Goal: Communication & Community: Share content

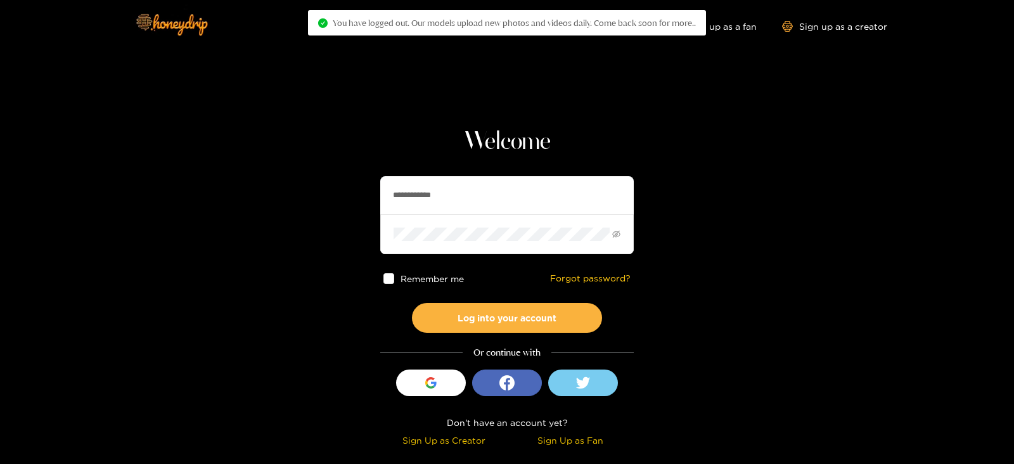
drag, startPoint x: 460, startPoint y: 178, endPoint x: 275, endPoint y: 217, distance: 188.6
click at [275, 217] on section "**********" at bounding box center [507, 225] width 1014 height 451
type input "**********"
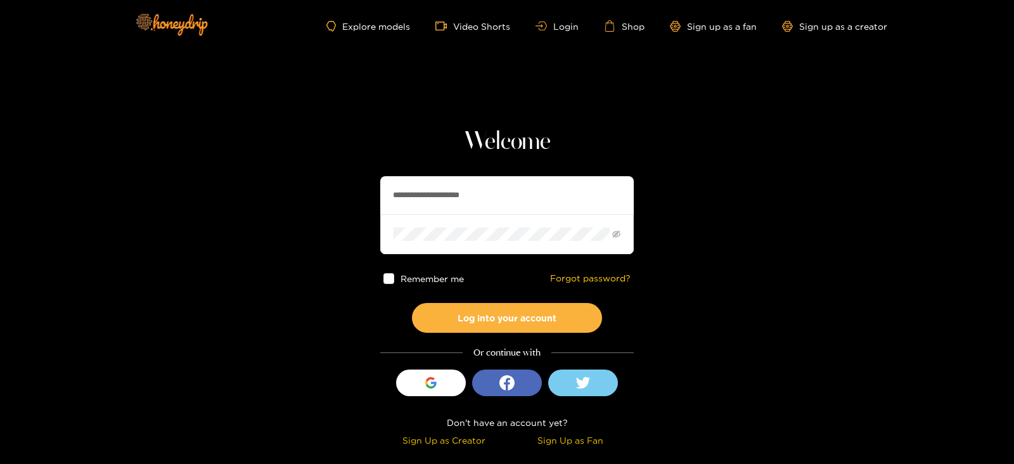
click at [412, 303] on button "Log into your account" at bounding box center [507, 318] width 190 height 30
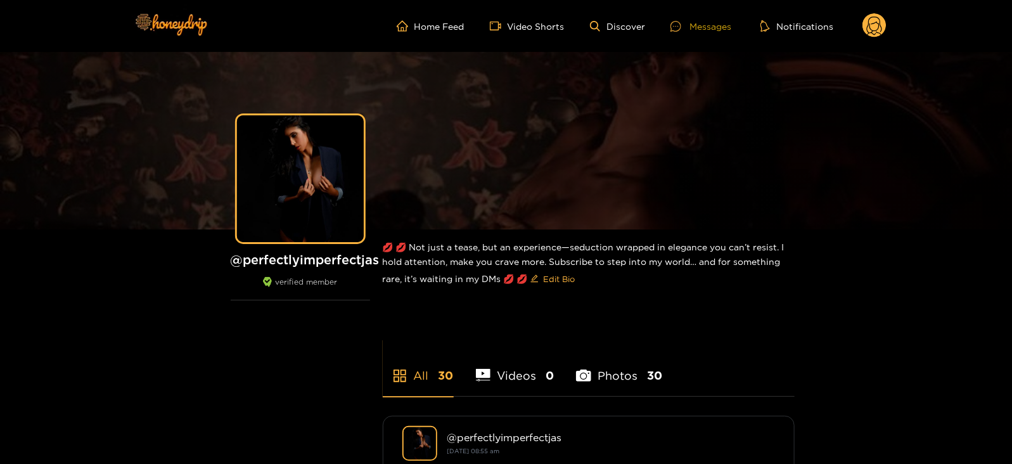
click at [695, 26] on div "Messages" at bounding box center [701, 26] width 61 height 15
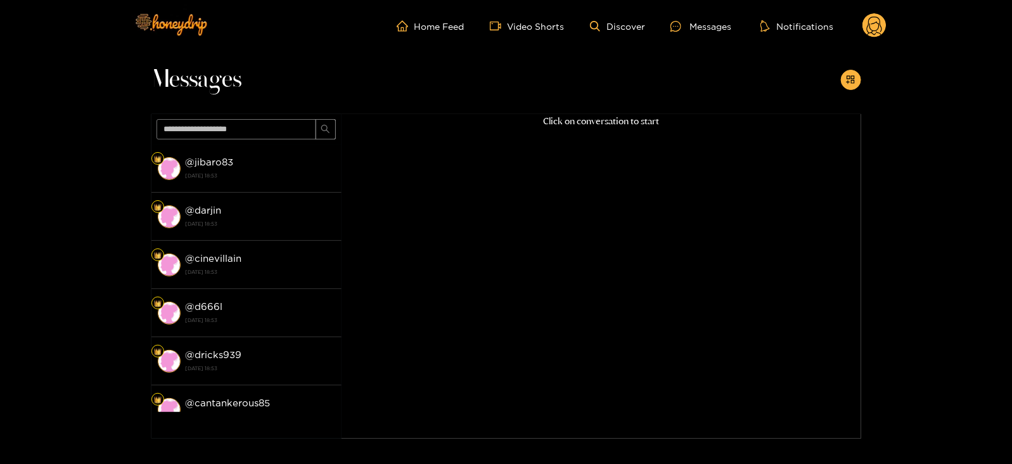
click at [881, 30] on circle at bounding box center [875, 25] width 24 height 24
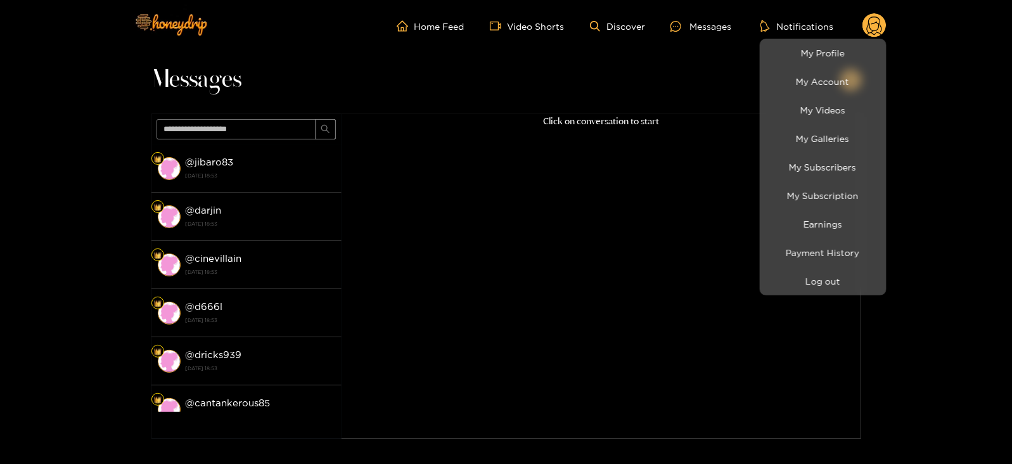
click at [235, 179] on div at bounding box center [506, 232] width 1012 height 464
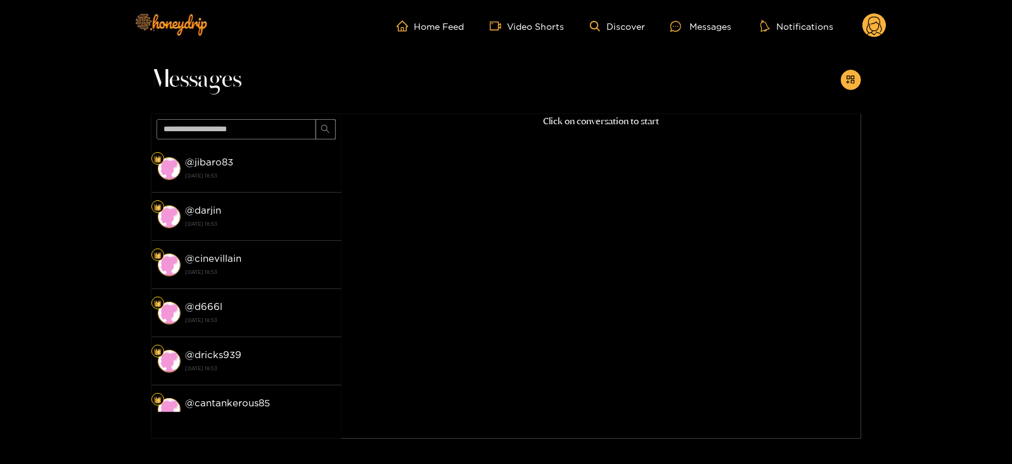
click at [235, 179] on strong "14 October 2025 18:53" at bounding box center [261, 175] width 150 height 11
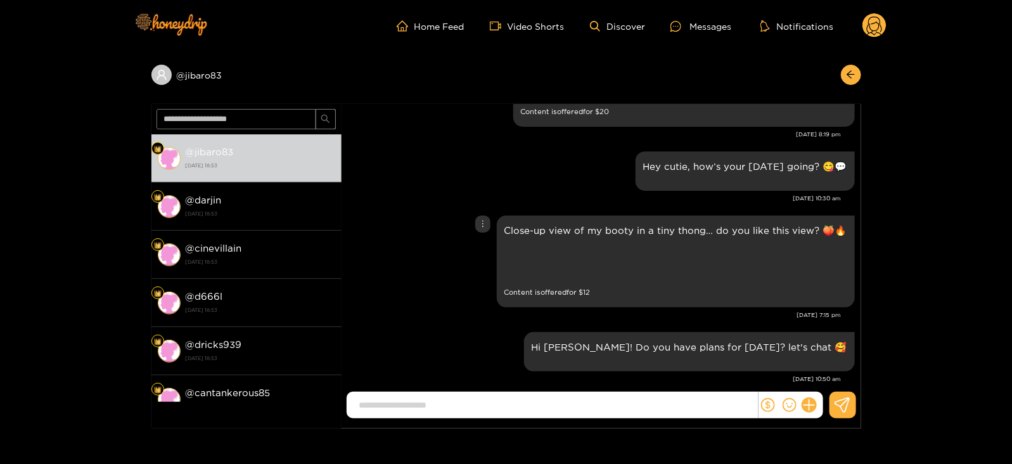
scroll to position [1942, 0]
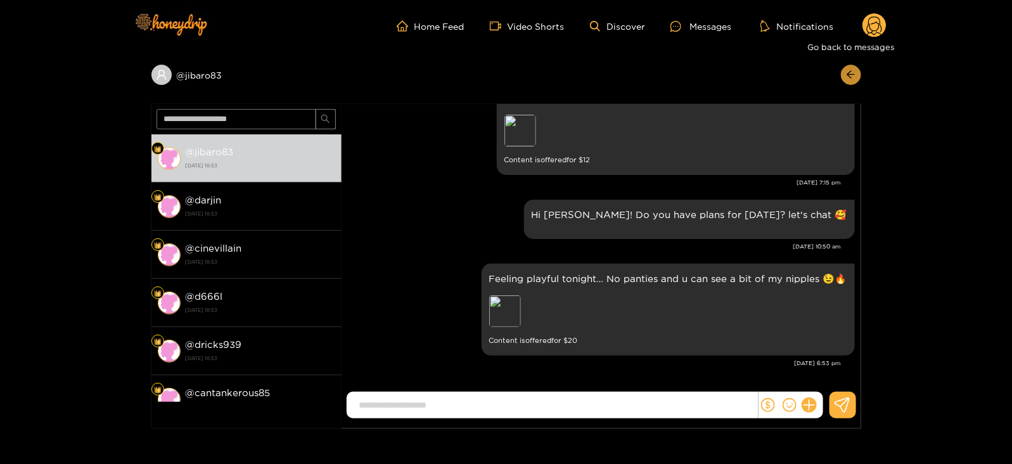
click at [849, 78] on icon "arrow-left" at bounding box center [851, 75] width 10 height 10
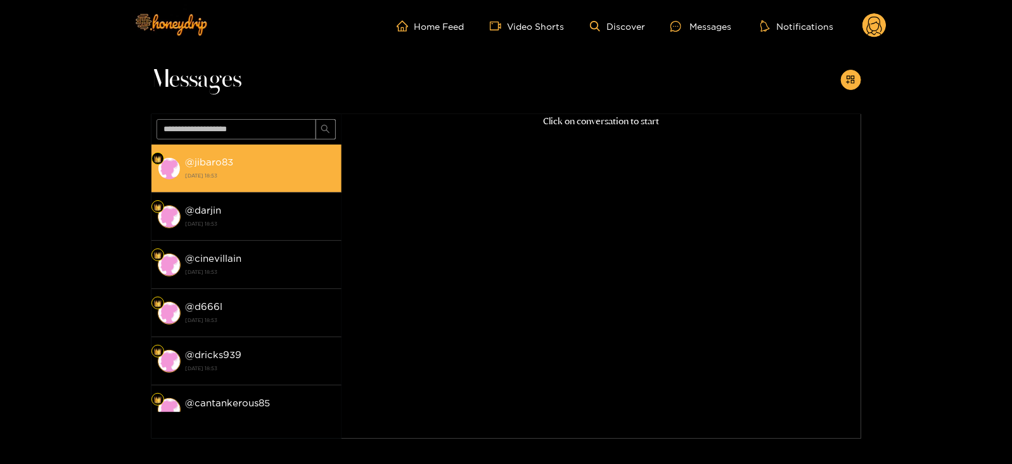
click at [274, 176] on strong "14 October 2025 18:53" at bounding box center [261, 175] width 150 height 11
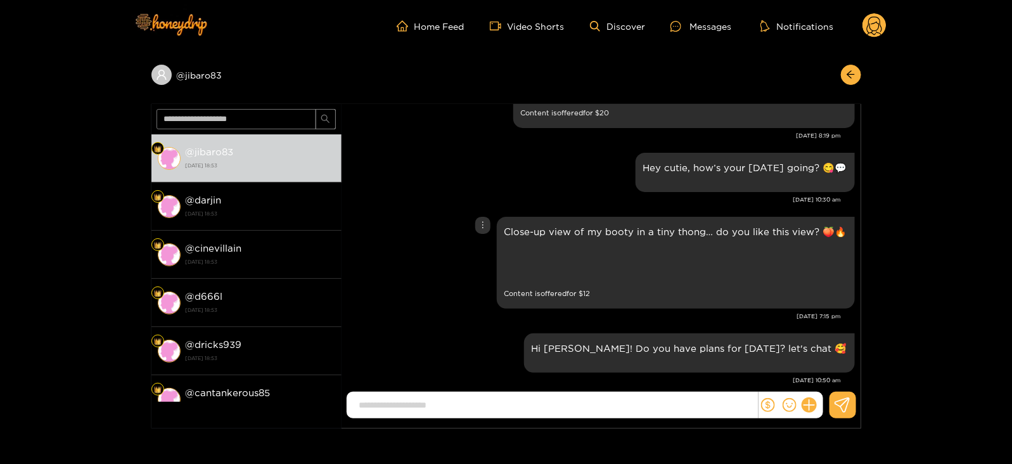
scroll to position [1942, 0]
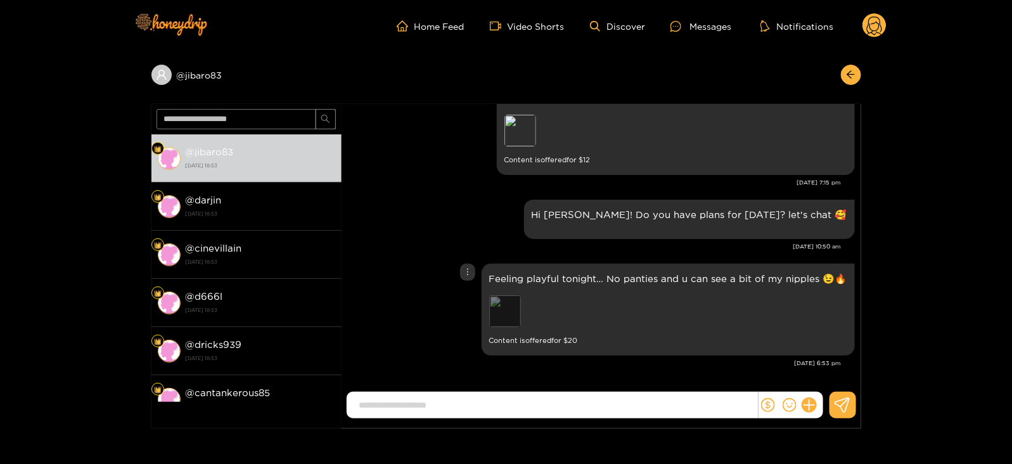
click at [498, 321] on div "Preview" at bounding box center [505, 311] width 32 height 32
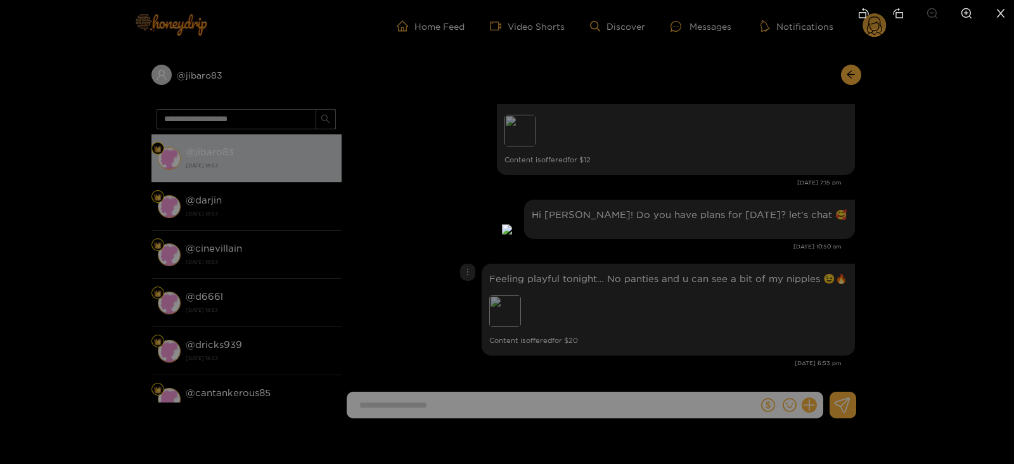
click at [903, 131] on div at bounding box center [507, 232] width 1014 height 464
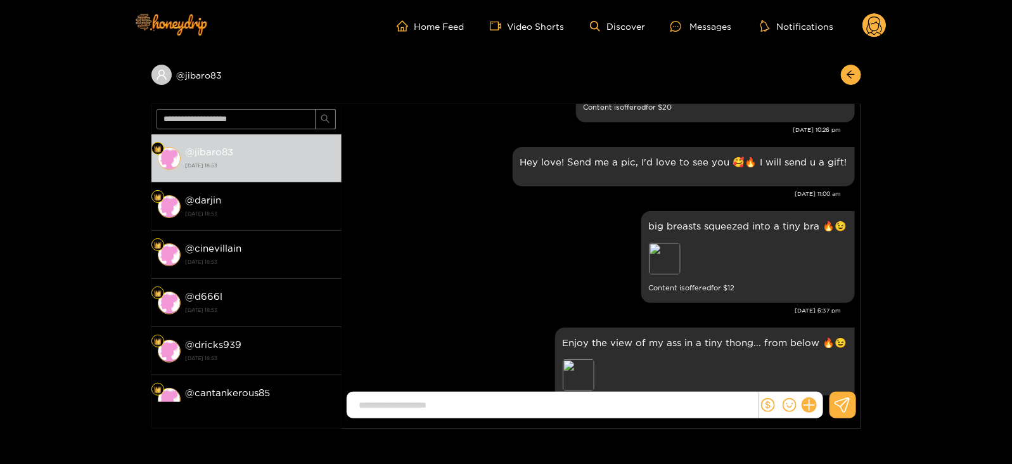
scroll to position [1277, 0]
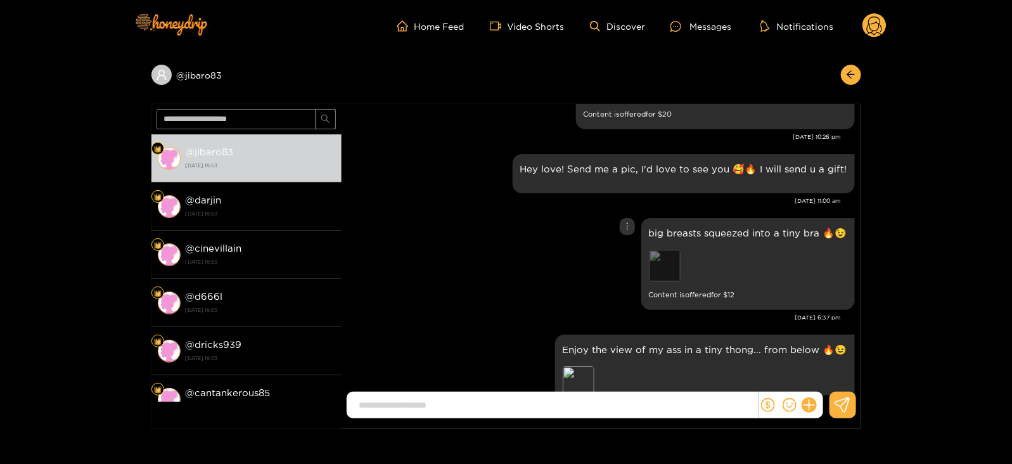
click at [673, 262] on div "Preview" at bounding box center [665, 266] width 32 height 32
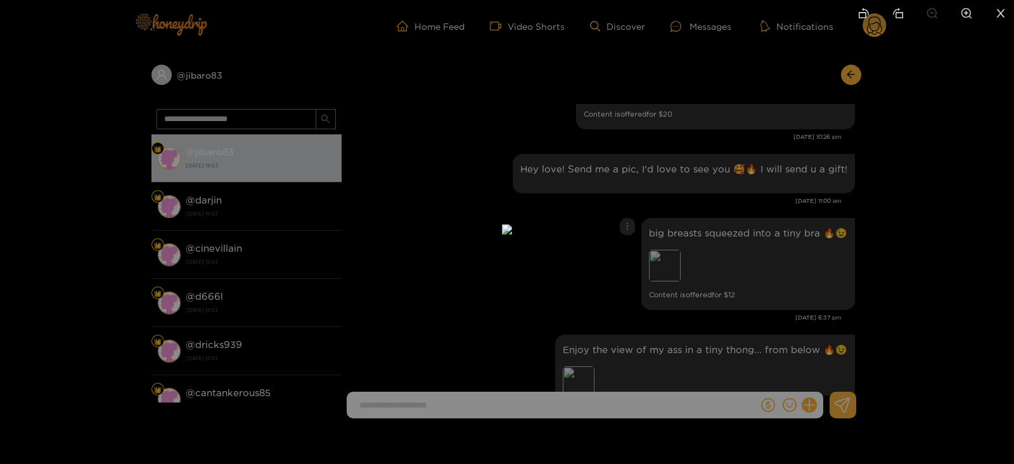
click at [749, 239] on div at bounding box center [507, 232] width 1014 height 464
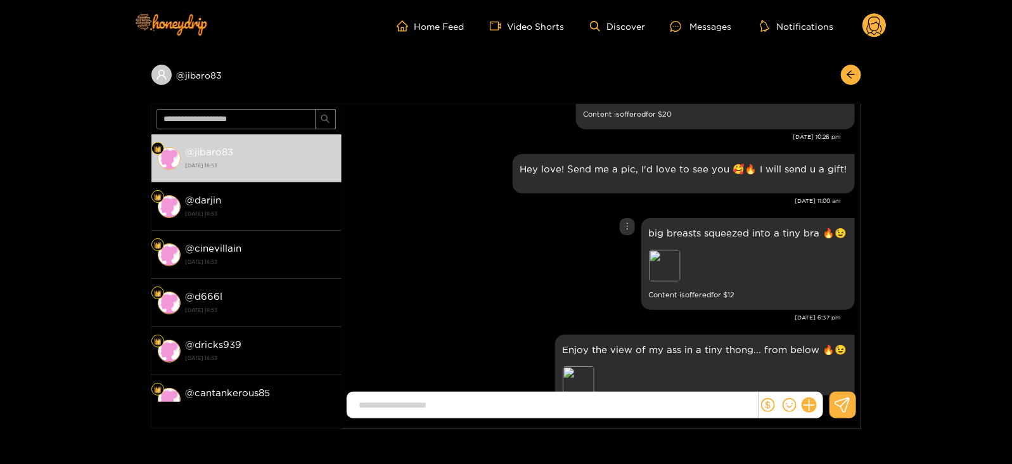
click at [716, 233] on p "big breasts squeezed into a tiny bra 🔥😉" at bounding box center [748, 233] width 198 height 15
copy p "big breasts squeezed into a tiny bra 🔥😉"
click at [629, 247] on div "Unsend" at bounding box center [626, 252] width 31 height 13
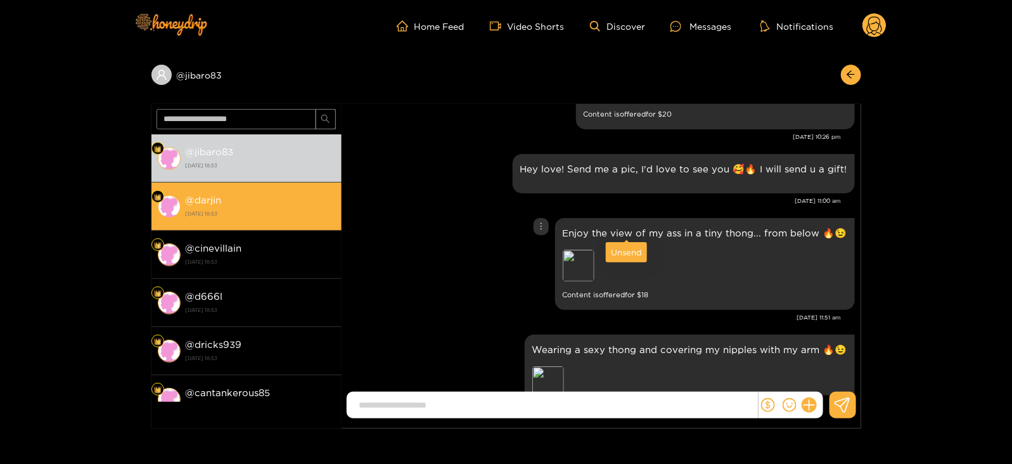
scroll to position [1826, 0]
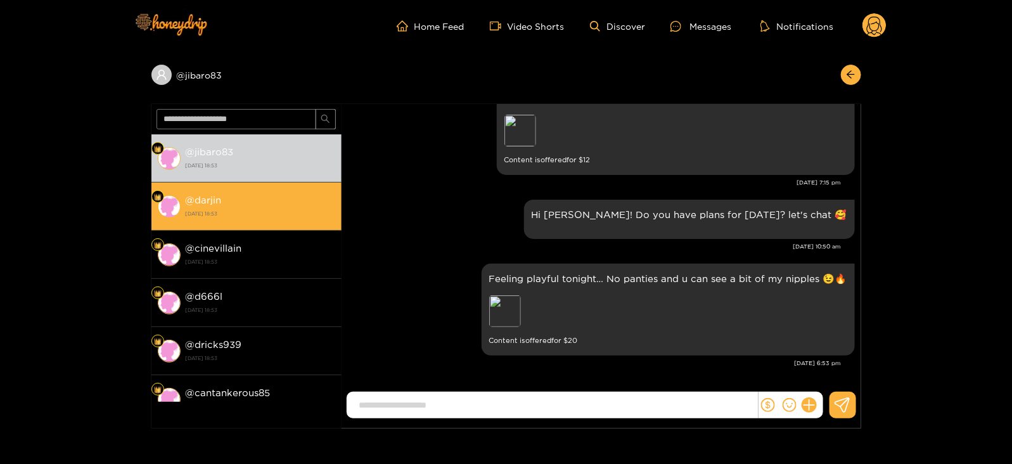
click at [254, 188] on li "@ darjin 14 October 2025 18:53" at bounding box center [246, 207] width 190 height 48
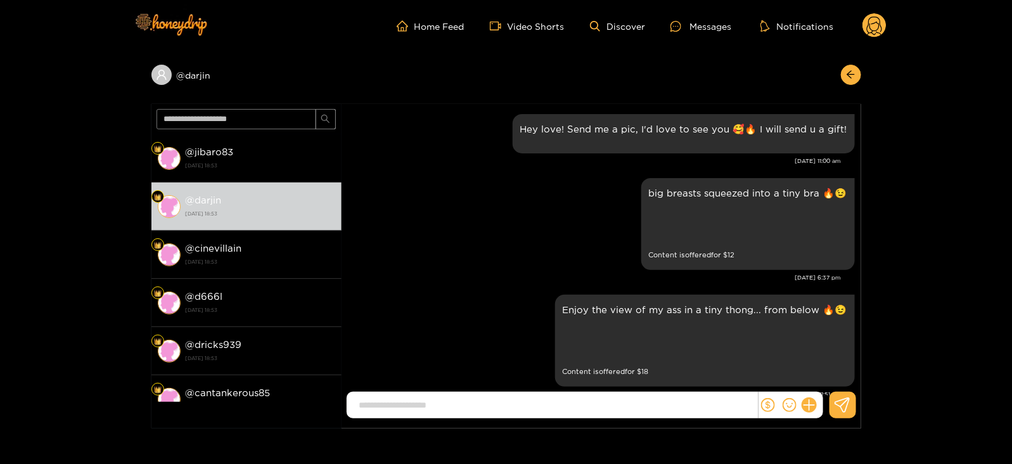
scroll to position [1539, 0]
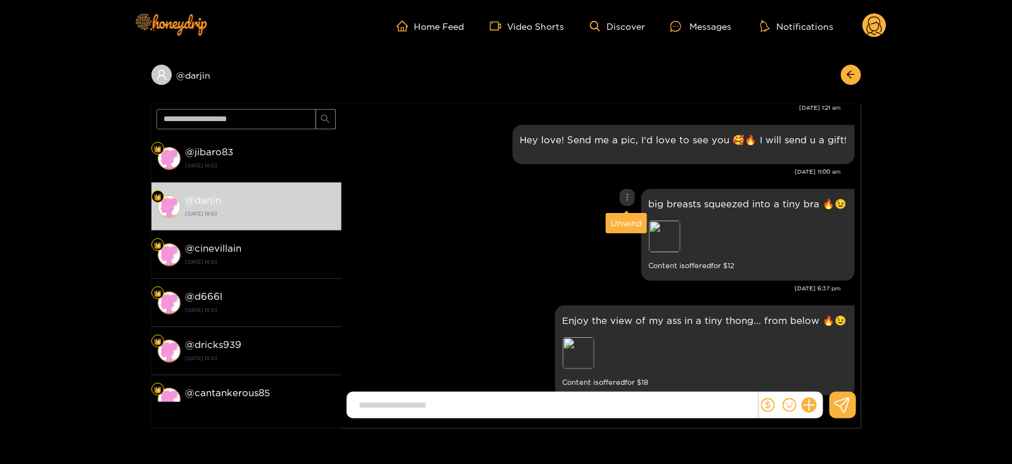
click at [620, 220] on div "Unsend" at bounding box center [626, 223] width 31 height 13
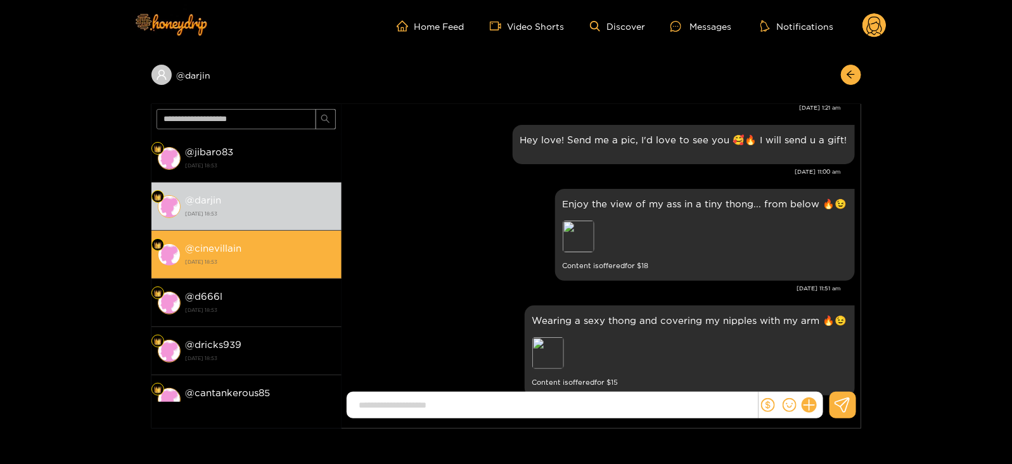
click at [277, 258] on strong "14 October 2025 18:53" at bounding box center [261, 261] width 150 height 11
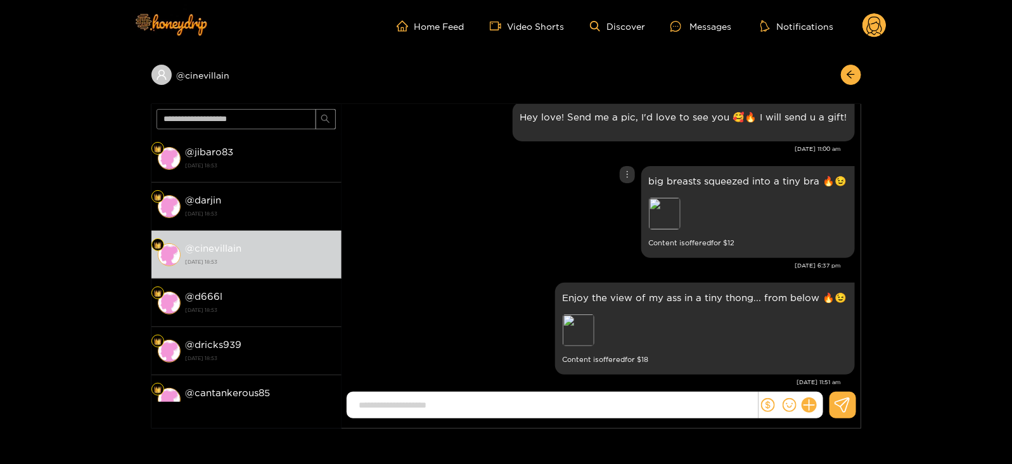
scroll to position [1199, 0]
click at [628, 204] on div "Unsend" at bounding box center [626, 199] width 31 height 13
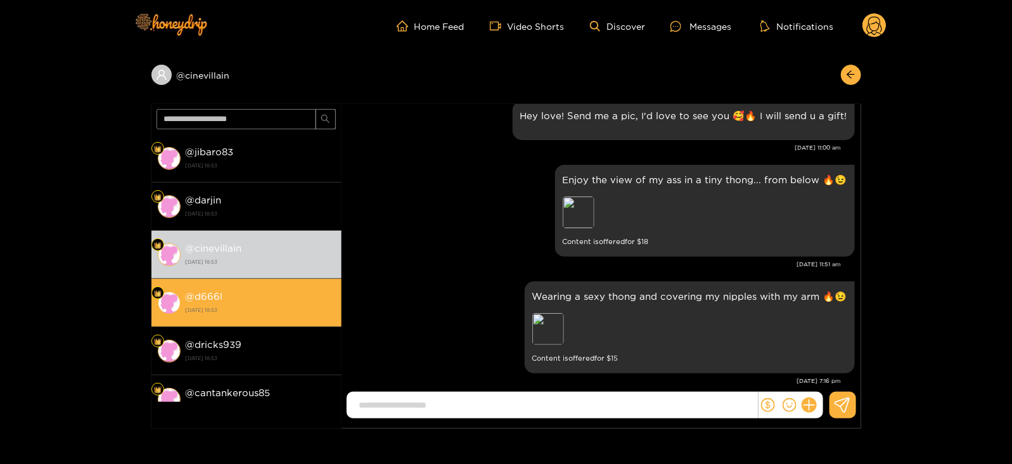
scroll to position [1694, 0]
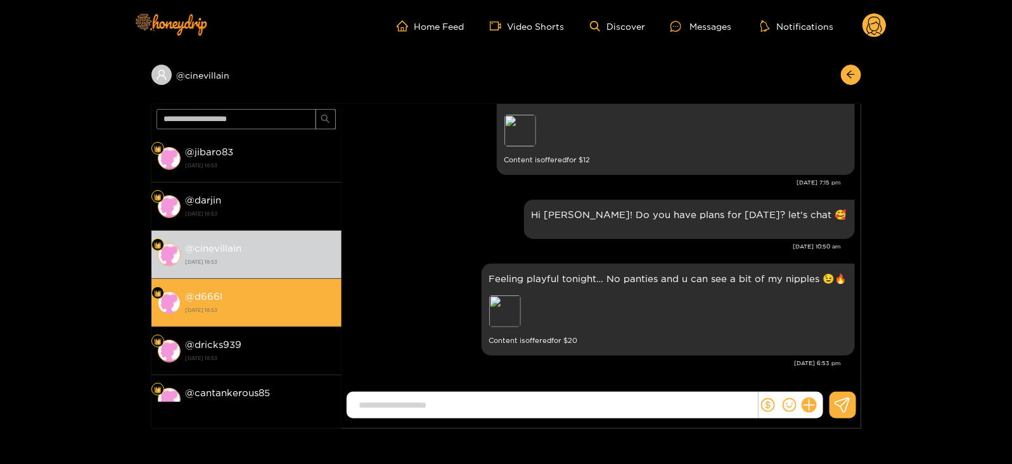
click at [287, 306] on strong "14 October 2025 18:53" at bounding box center [261, 309] width 150 height 11
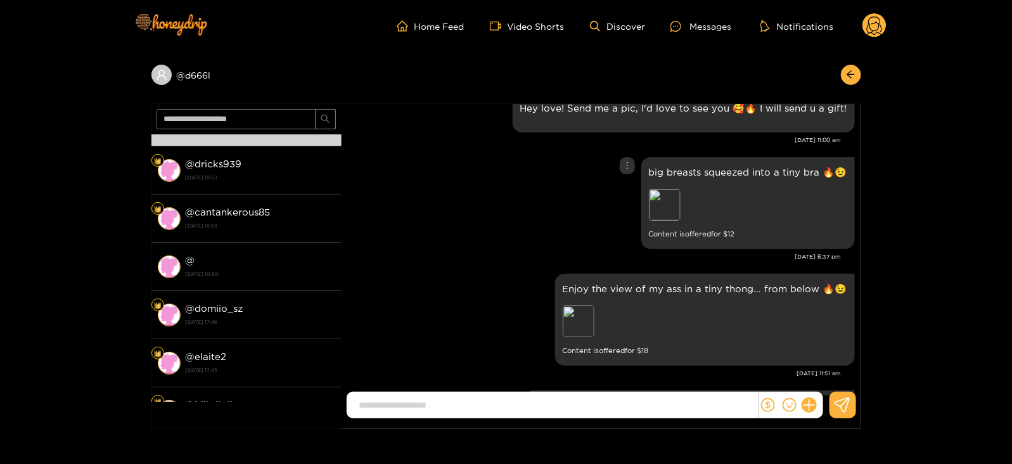
scroll to position [1368, 0]
click at [628, 186] on div "Unsend" at bounding box center [626, 192] width 31 height 13
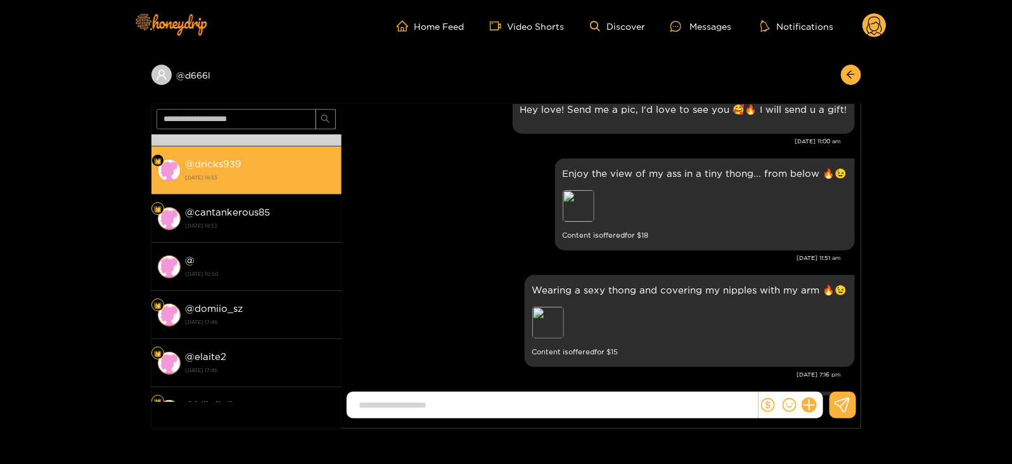
scroll to position [1957, 0]
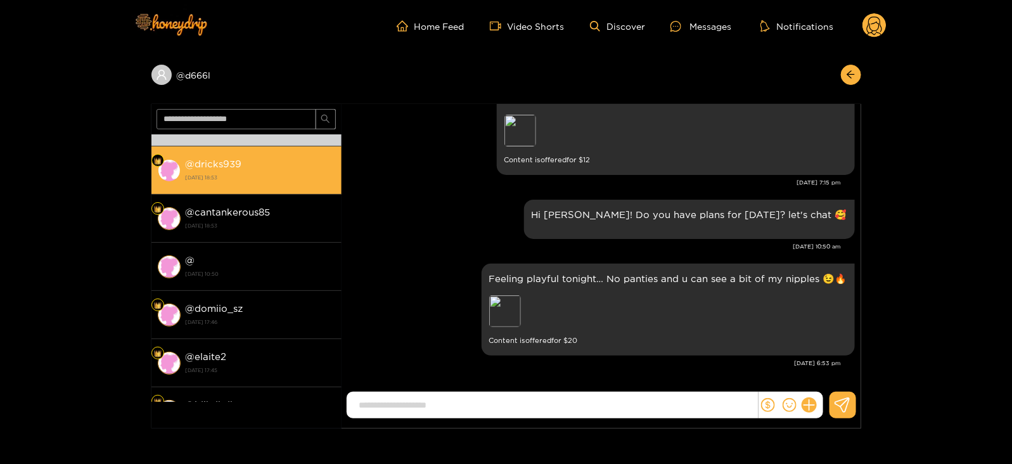
click at [320, 164] on div "@ dricks939 14 October 2025 18:53" at bounding box center [261, 170] width 150 height 29
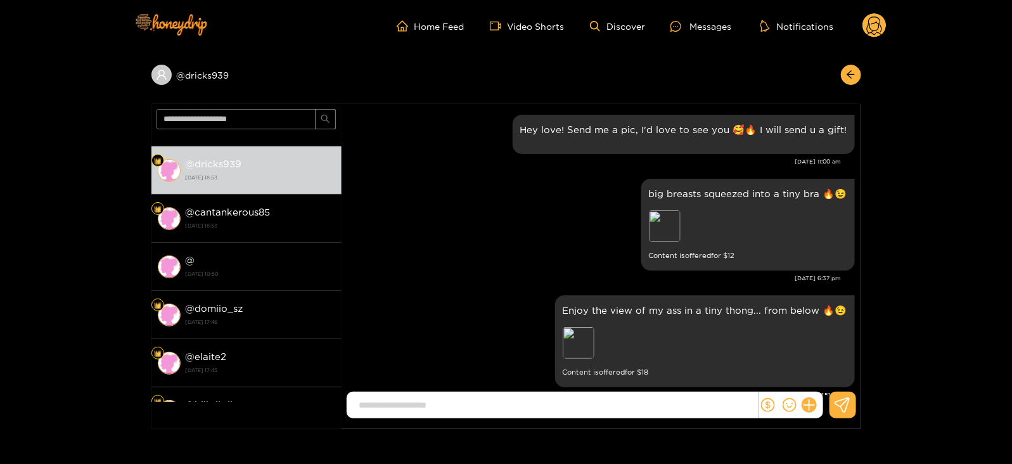
scroll to position [1313, 0]
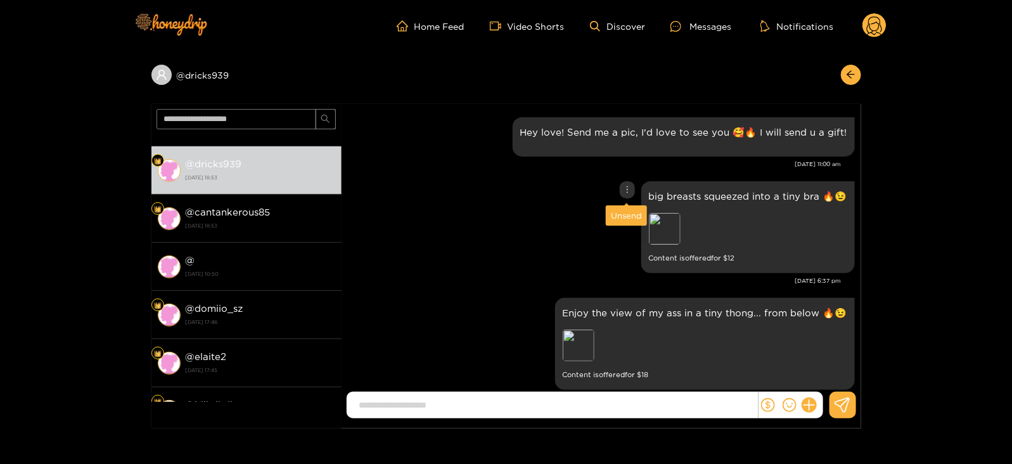
click at [621, 217] on div "Unsend" at bounding box center [626, 215] width 31 height 13
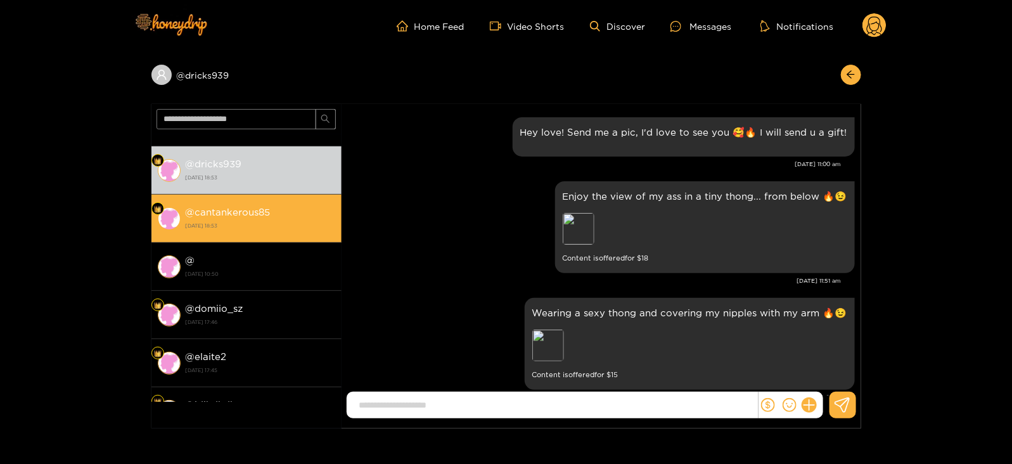
scroll to position [1924, 0]
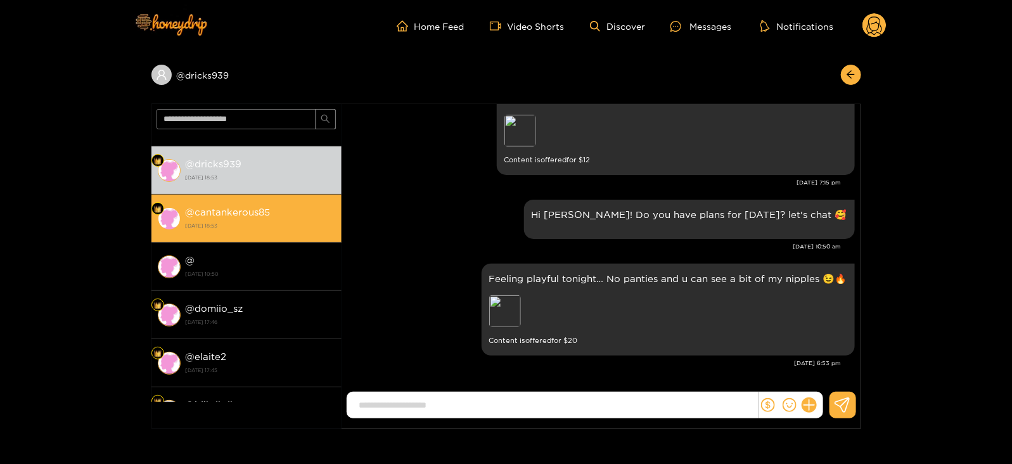
click at [314, 224] on strong "14 October 2025 18:53" at bounding box center [261, 225] width 150 height 11
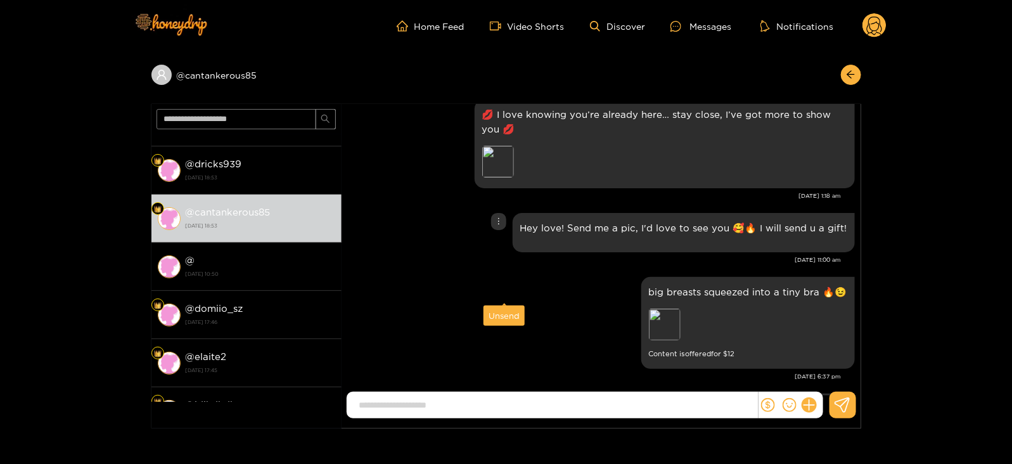
scroll to position [1324, 0]
click at [668, 293] on p "big breasts squeezed into a tiny bra 🔥😉" at bounding box center [748, 291] width 198 height 15
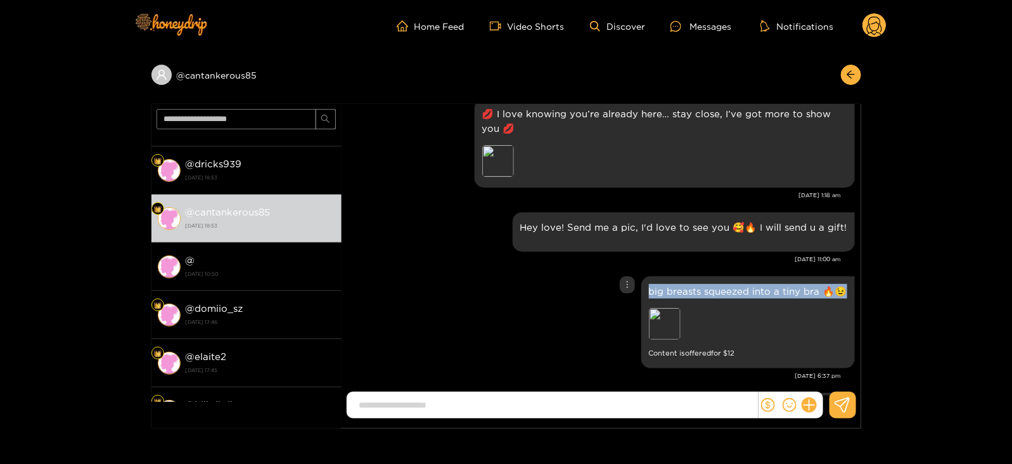
click at [668, 293] on p "big breasts squeezed into a tiny bra 🔥😉" at bounding box center [748, 291] width 198 height 15
copy p "big breasts squeezed into a tiny bra 🔥😉"
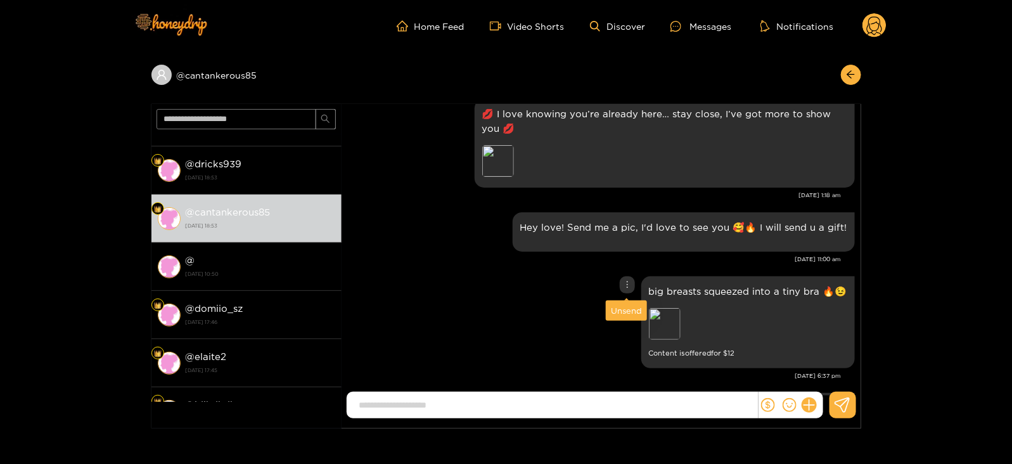
click at [624, 306] on div "Unsend" at bounding box center [626, 310] width 31 height 13
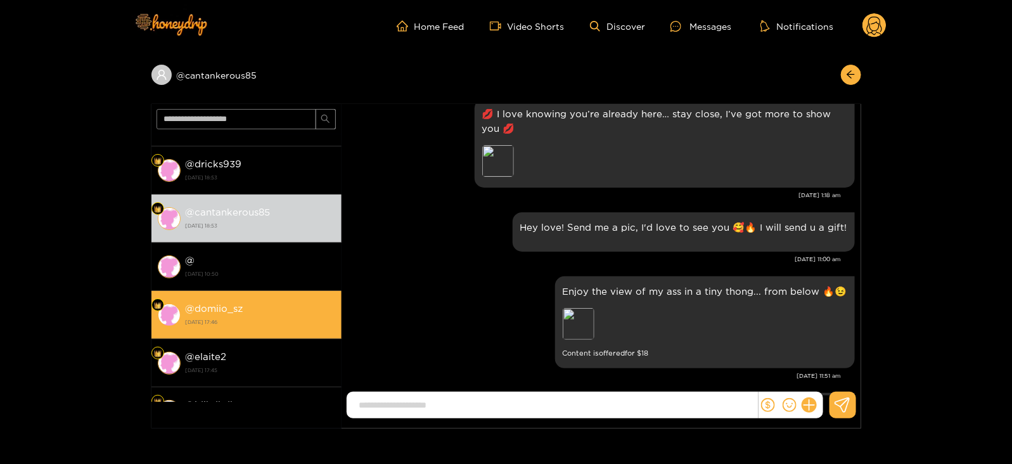
scroll to position [1983, 0]
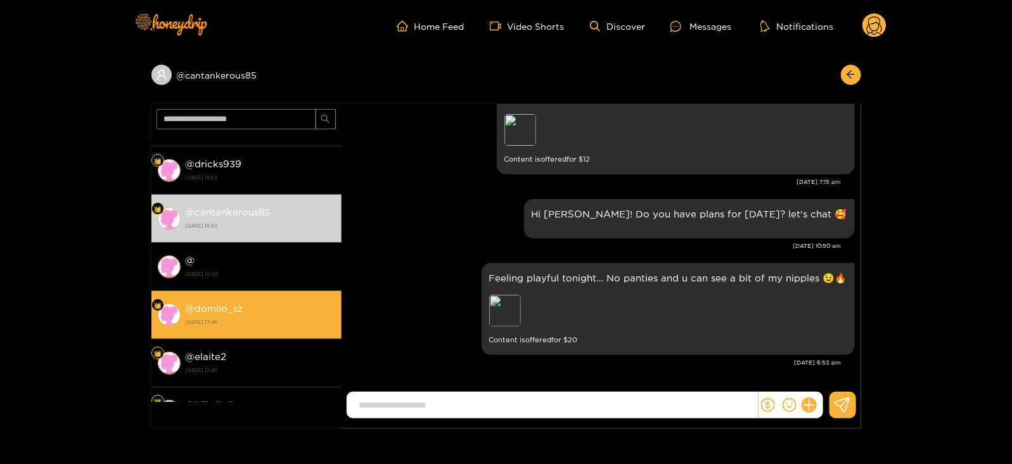
click at [254, 316] on strong "13 October 2025 17:46" at bounding box center [261, 321] width 150 height 11
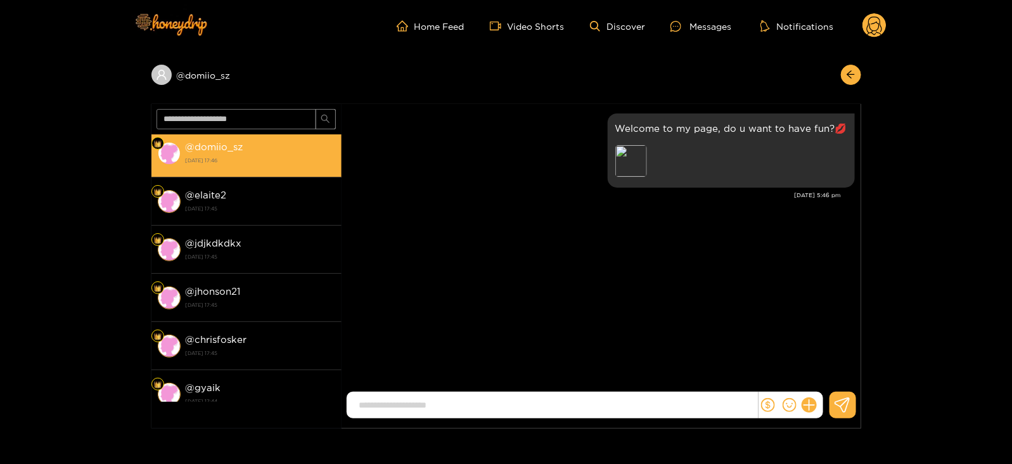
scroll to position [345, 0]
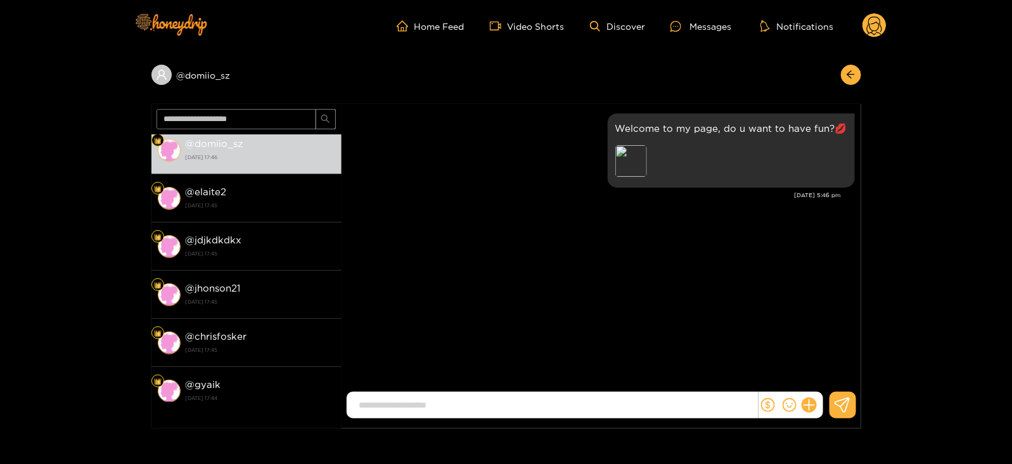
click at [840, 65] on div at bounding box center [848, 75] width 27 height 20
click at [847, 73] on icon "arrow-left" at bounding box center [851, 75] width 10 height 10
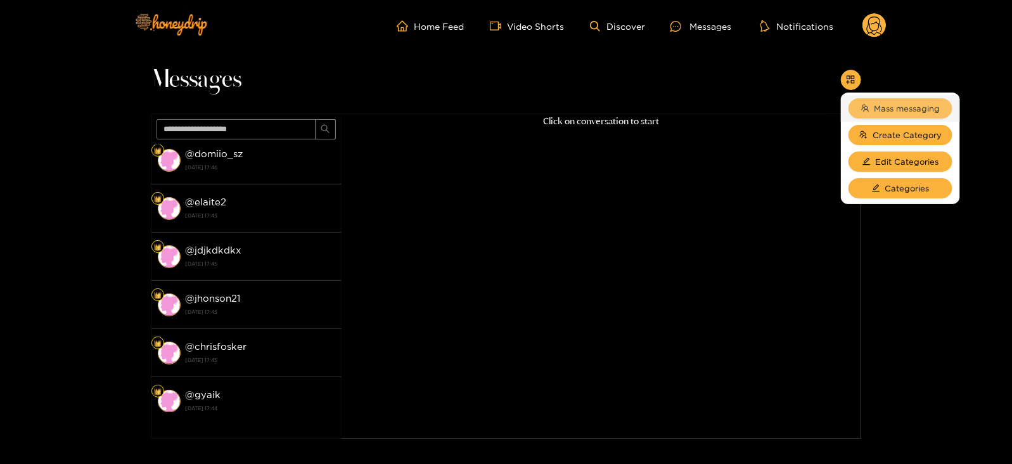
click at [877, 101] on button "Mass messaging" at bounding box center [901, 108] width 104 height 20
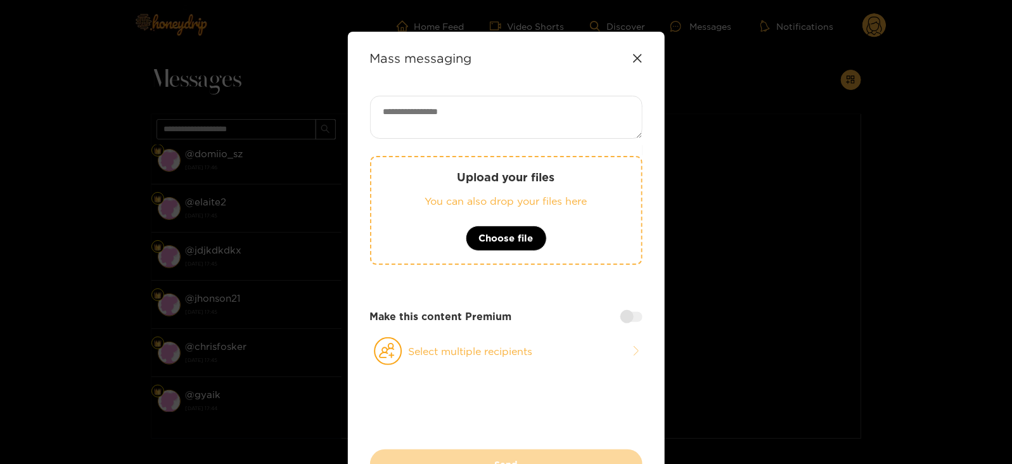
click at [547, 119] on textarea at bounding box center [506, 117] width 273 height 43
paste textarea "**********"
click at [390, 115] on textarea "**********" at bounding box center [506, 117] width 273 height 43
type textarea "**********"
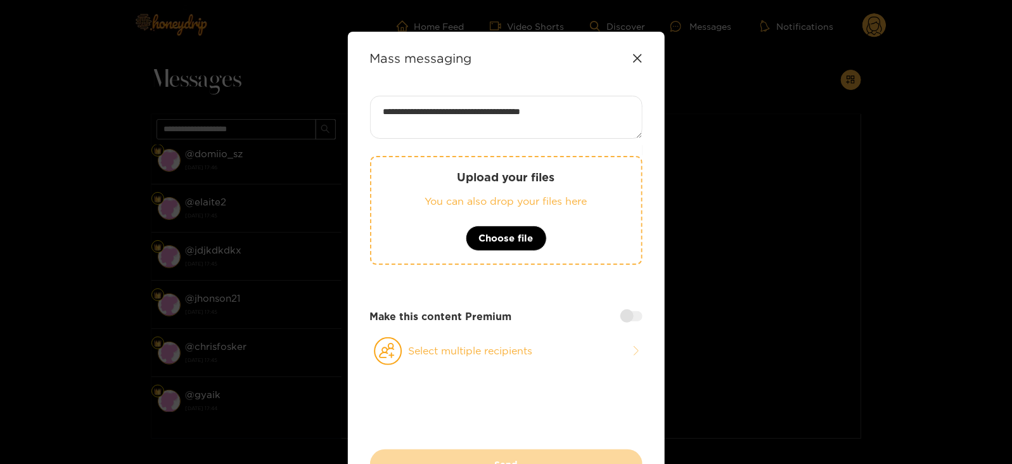
click at [621, 309] on div "Make this content Premium" at bounding box center [506, 316] width 273 height 15
click at [621, 315] on div at bounding box center [632, 316] width 22 height 10
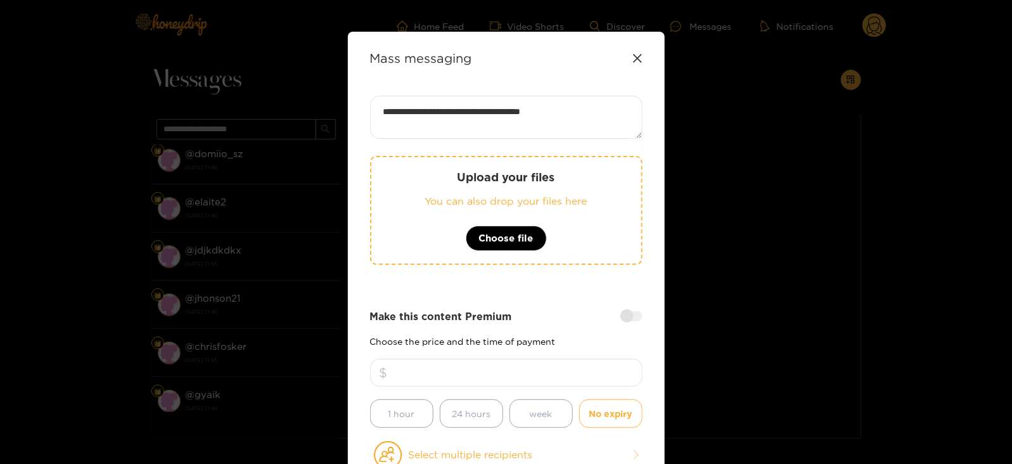
click at [547, 381] on input "number" at bounding box center [506, 373] width 273 height 28
type input "*"
type input "**"
click at [455, 226] on div "Upload your files You can also drop your files here Choose file" at bounding box center [506, 210] width 273 height 109
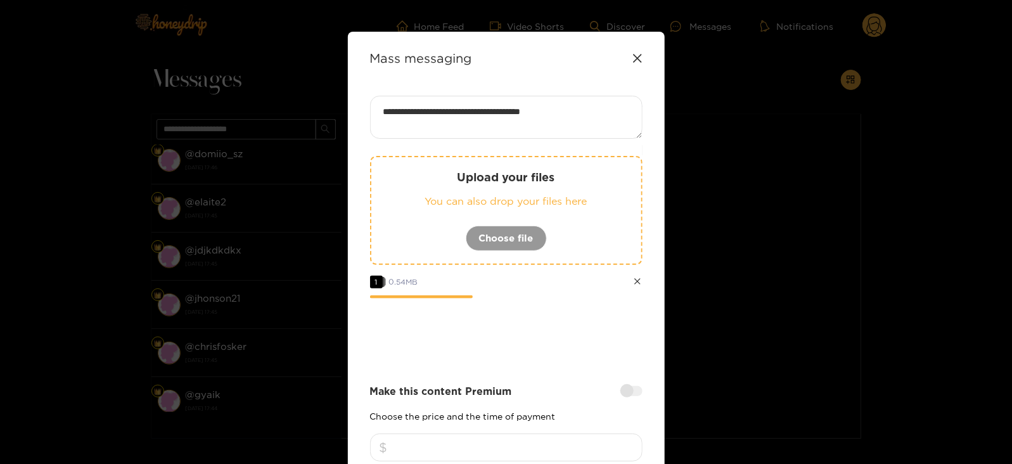
scroll to position [210, 0]
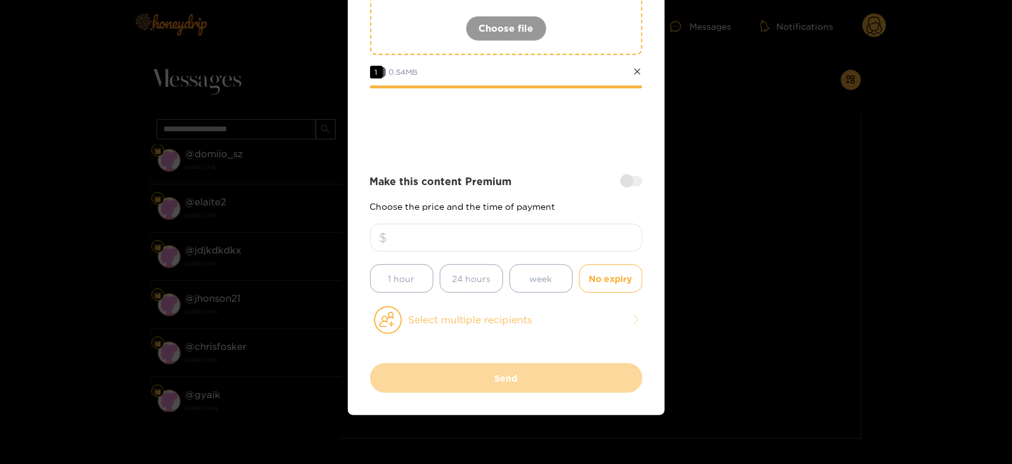
click at [439, 318] on button "Select multiple recipients" at bounding box center [506, 320] width 273 height 29
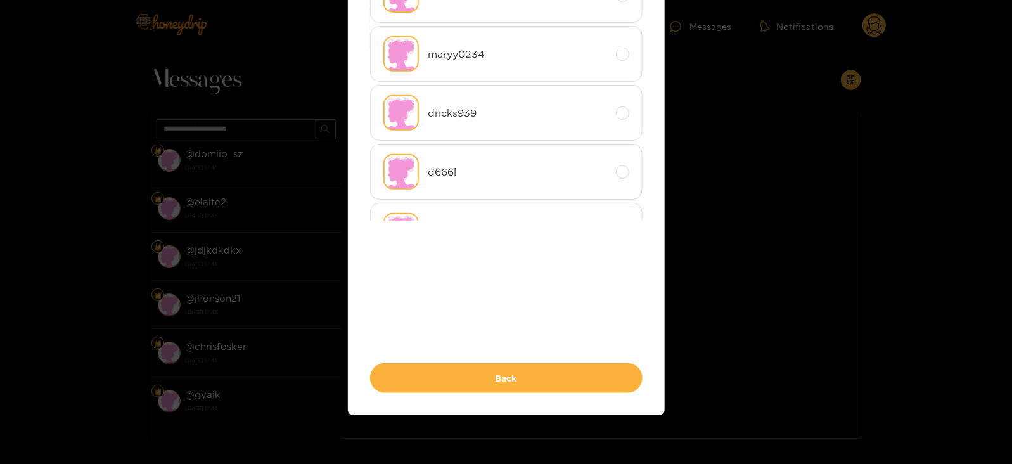
scroll to position [0, 0]
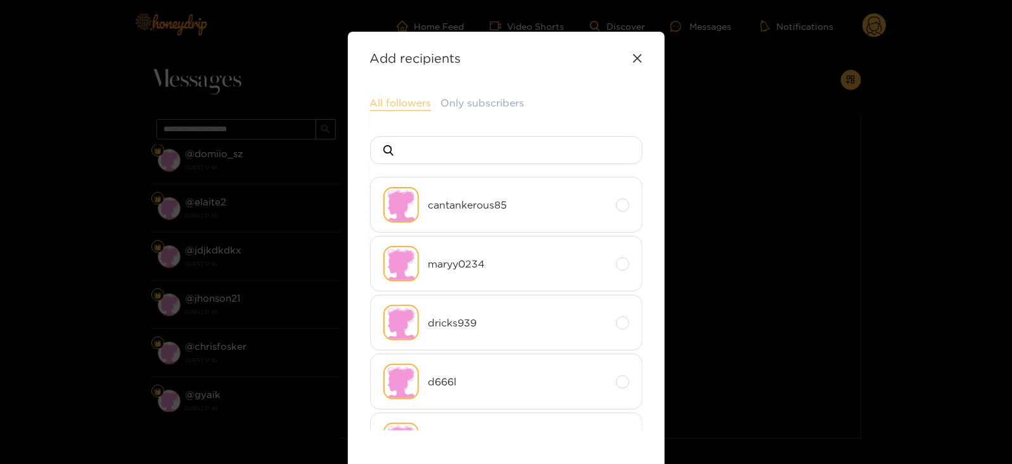
click at [394, 109] on button "All followers" at bounding box center [400, 103] width 61 height 15
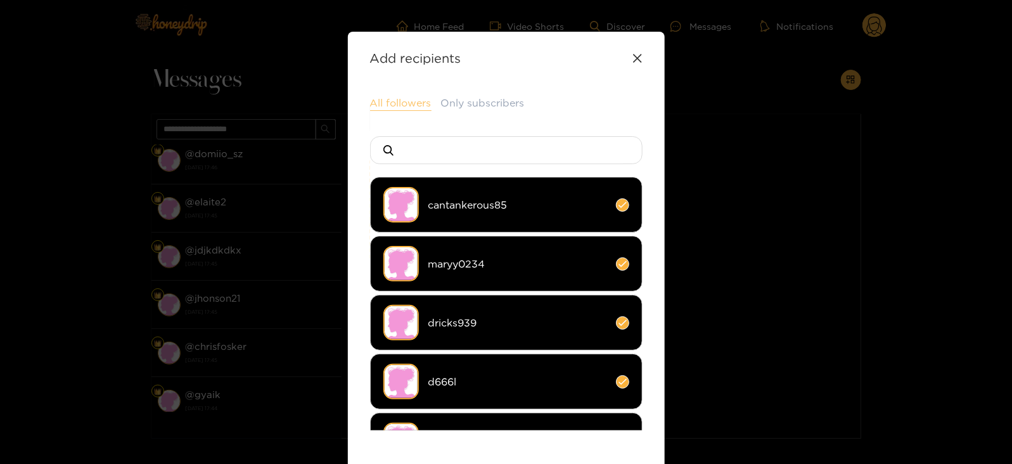
scroll to position [272, 0]
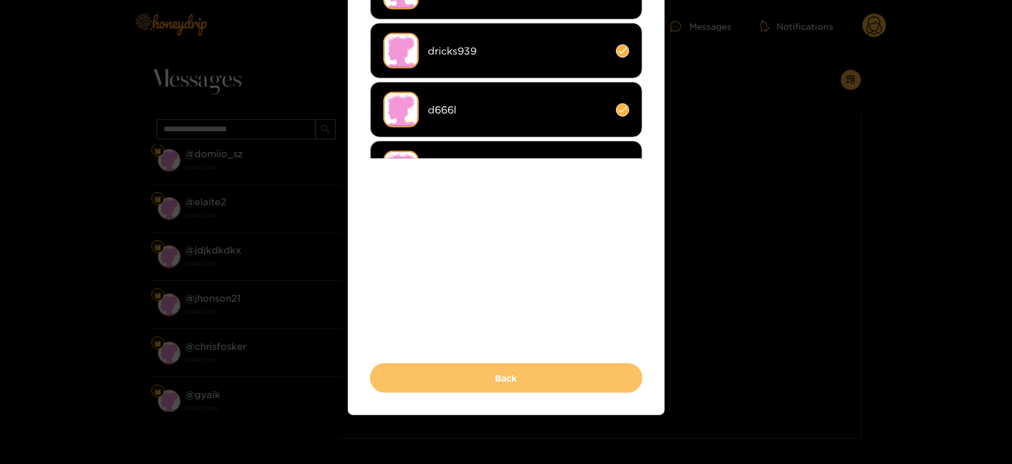
click at [432, 383] on button "Back" at bounding box center [506, 378] width 273 height 30
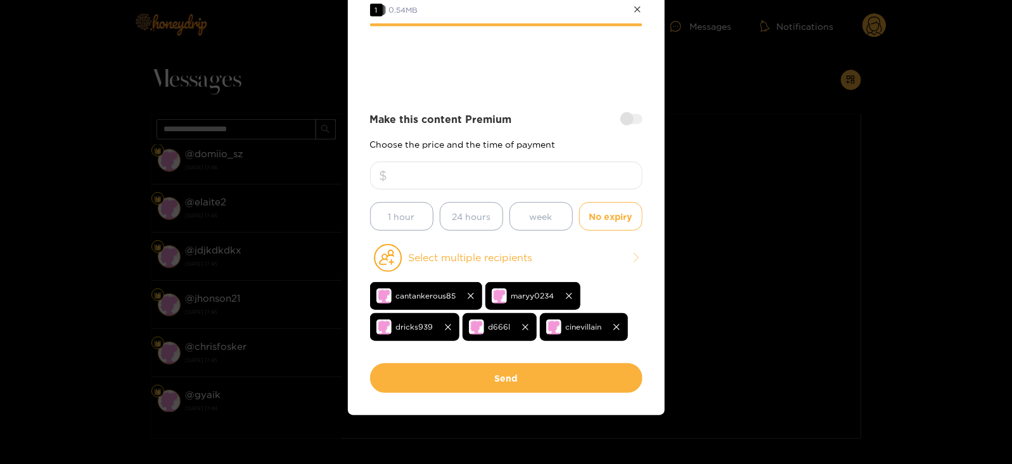
click at [432, 383] on button "Send" at bounding box center [506, 378] width 273 height 30
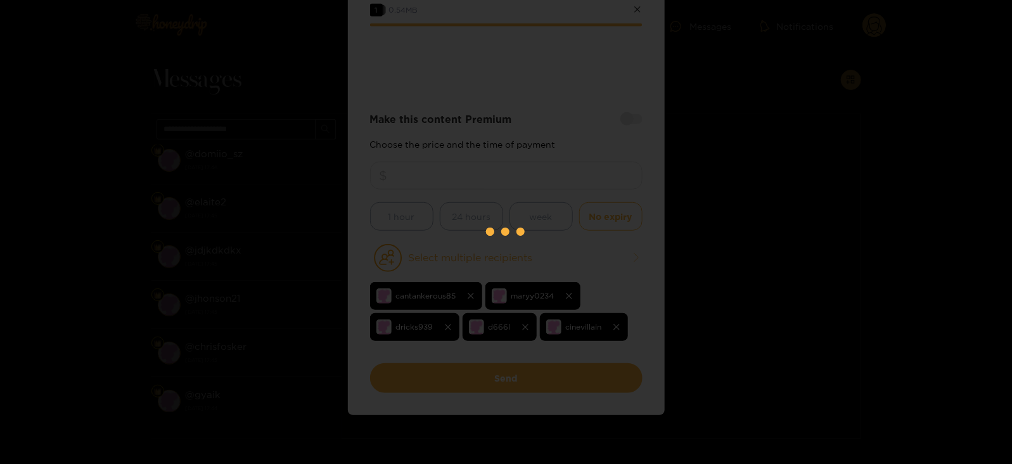
scroll to position [0, 0]
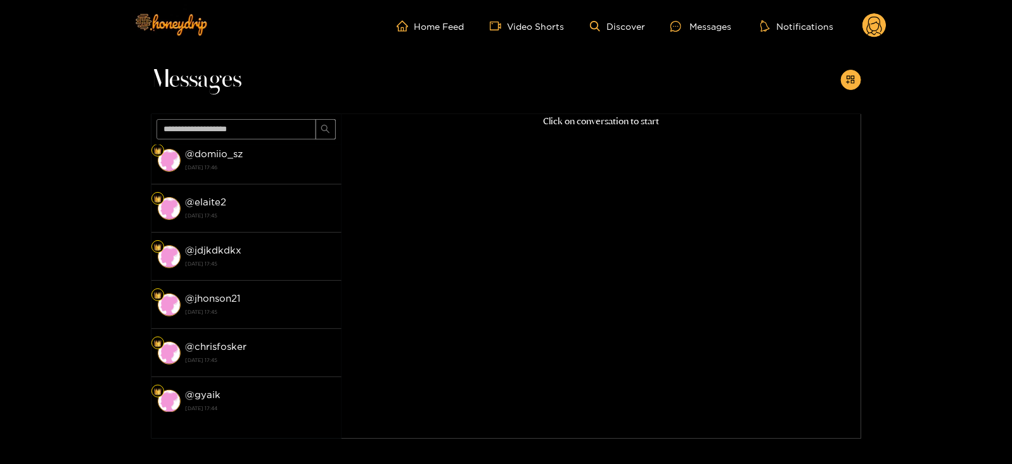
click at [879, 22] on circle at bounding box center [875, 25] width 24 height 24
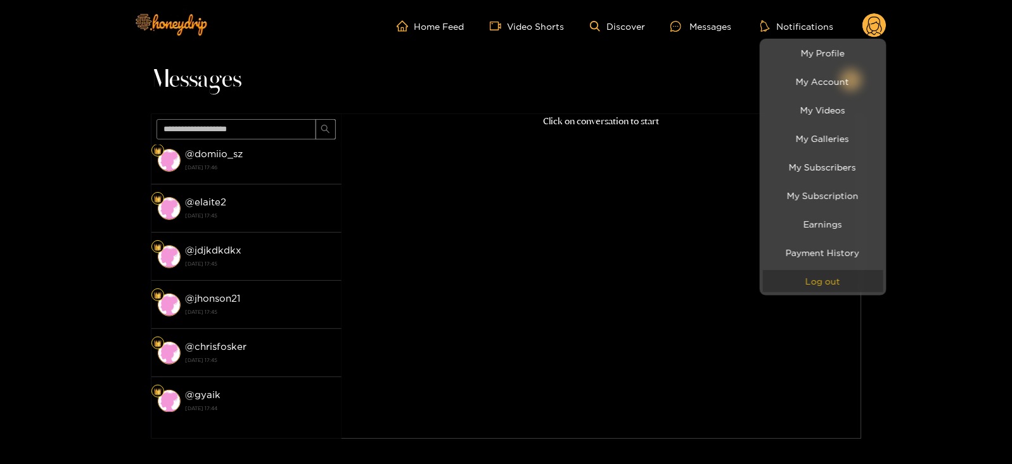
click at [825, 285] on button "Log out" at bounding box center [823, 281] width 120 height 22
